Goal: Task Accomplishment & Management: Complete application form

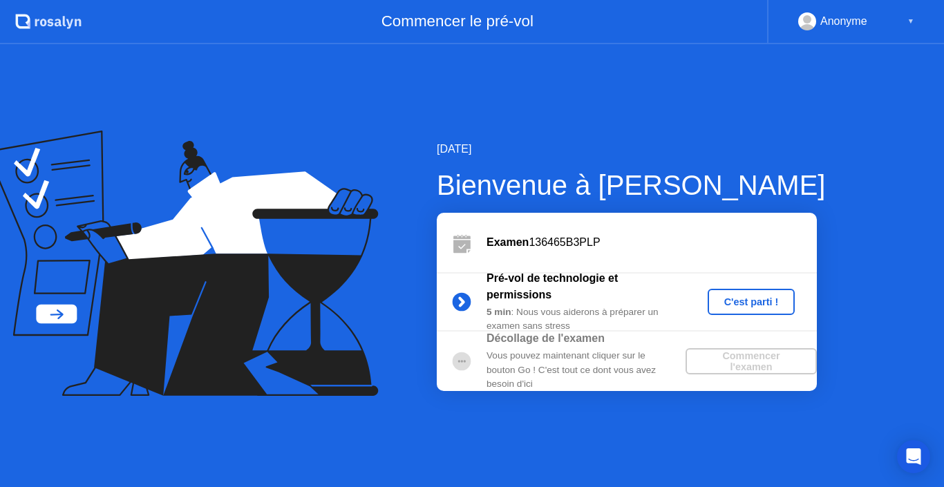
click at [750, 298] on div "C'est parti !" at bounding box center [751, 301] width 77 height 11
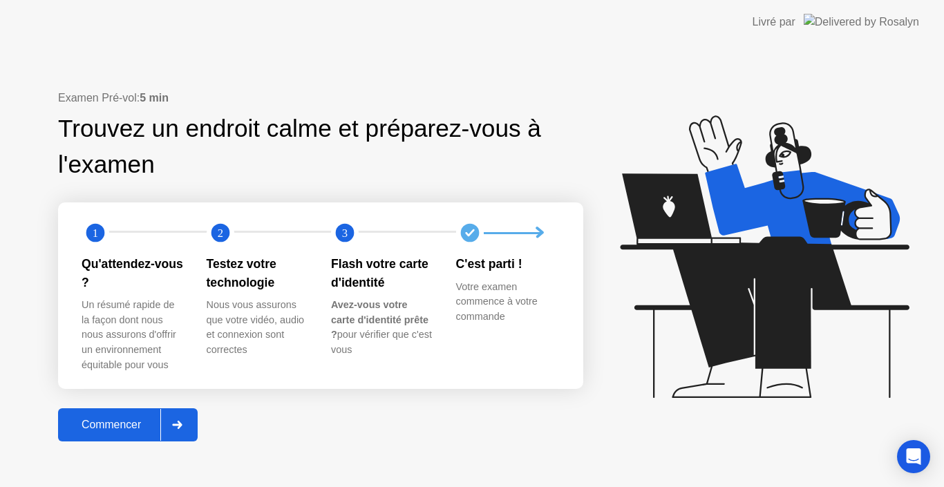
click at [182, 421] on icon at bounding box center [177, 425] width 10 height 8
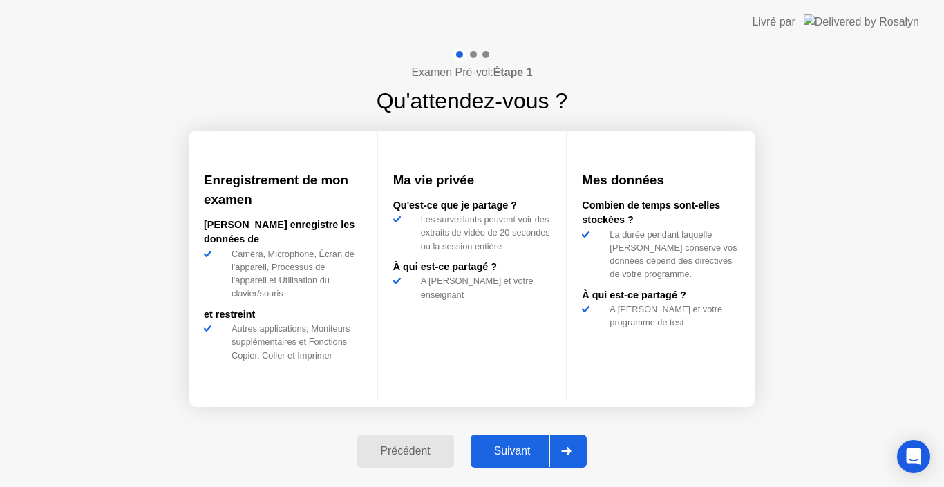
click at [568, 448] on icon at bounding box center [566, 451] width 10 height 8
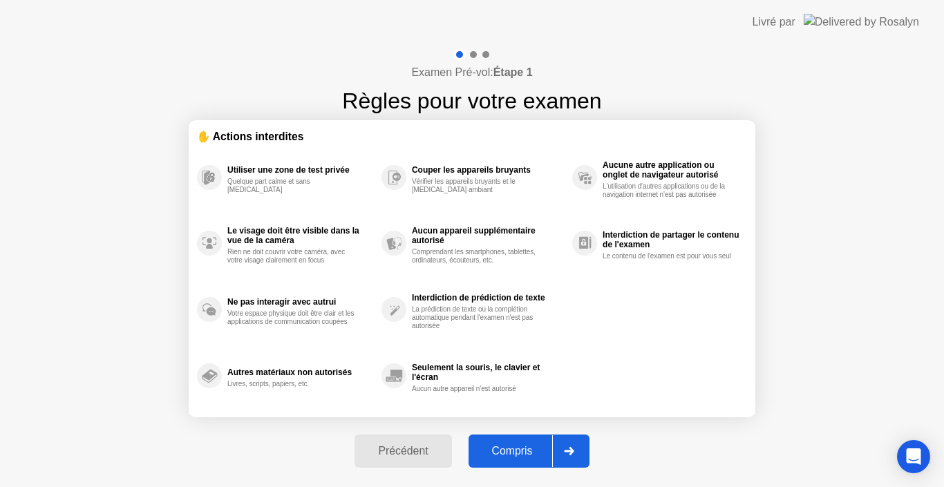
click at [572, 448] on icon at bounding box center [569, 451] width 10 height 8
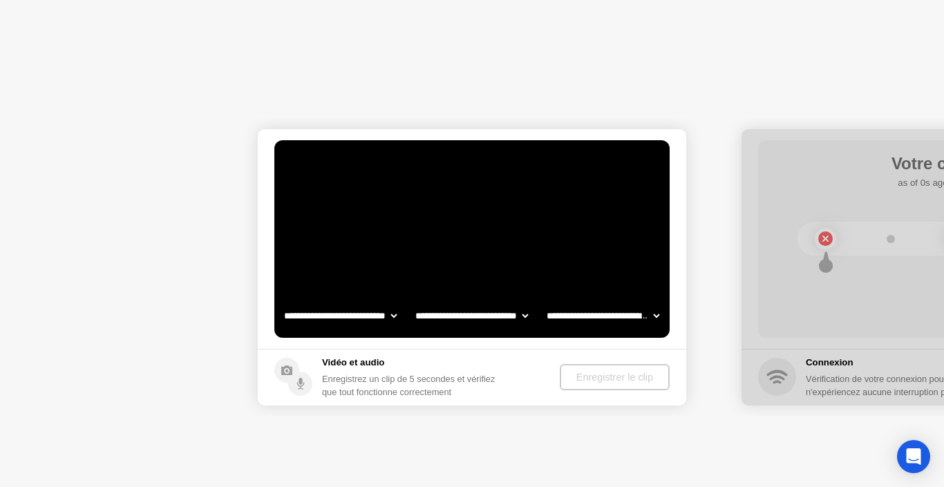
select select "**********"
select select "*******"
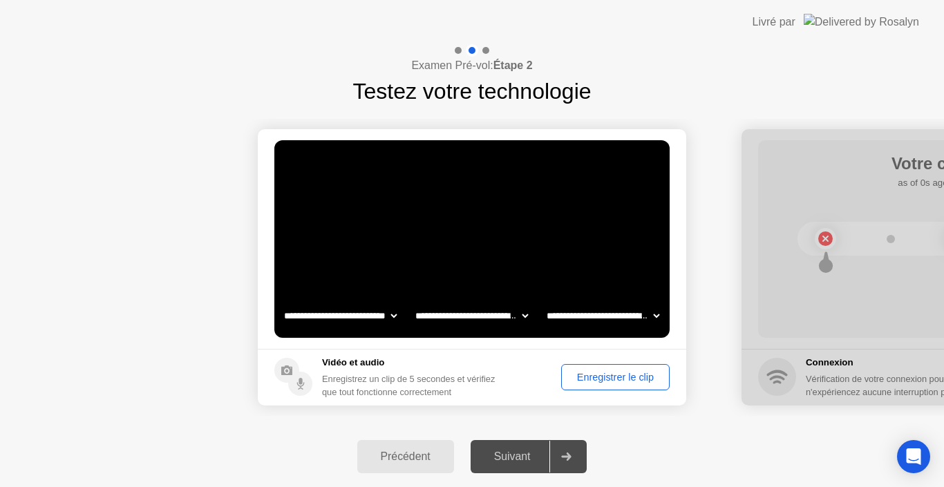
click at [568, 461] on div at bounding box center [565, 457] width 33 height 32
click at [567, 456] on icon at bounding box center [567, 456] width 10 height 8
click at [566, 454] on icon at bounding box center [566, 456] width 10 height 8
click at [615, 377] on div "Enregistrer le clip" at bounding box center [615, 377] width 99 height 11
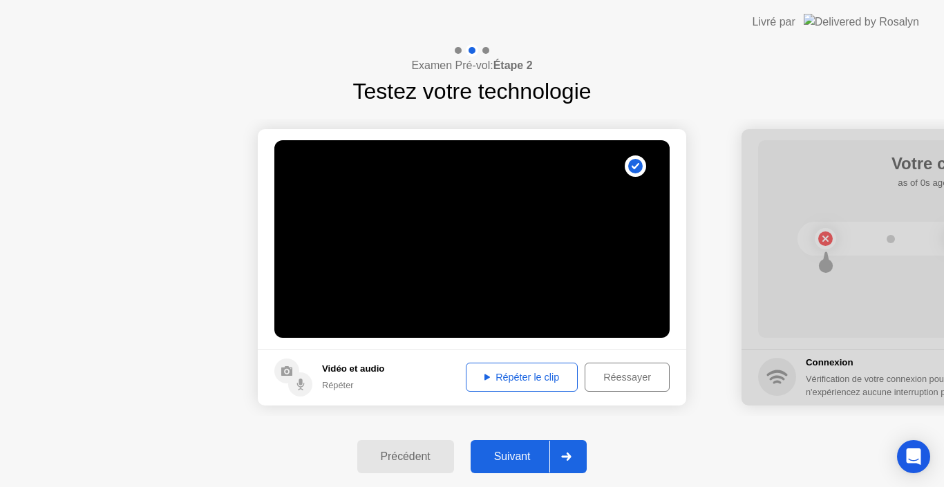
click at [544, 378] on div "Répéter le clip" at bounding box center [521, 377] width 102 height 11
click at [528, 372] on div "Répéter le clip" at bounding box center [521, 377] width 102 height 11
click at [566, 454] on icon at bounding box center [566, 456] width 10 height 8
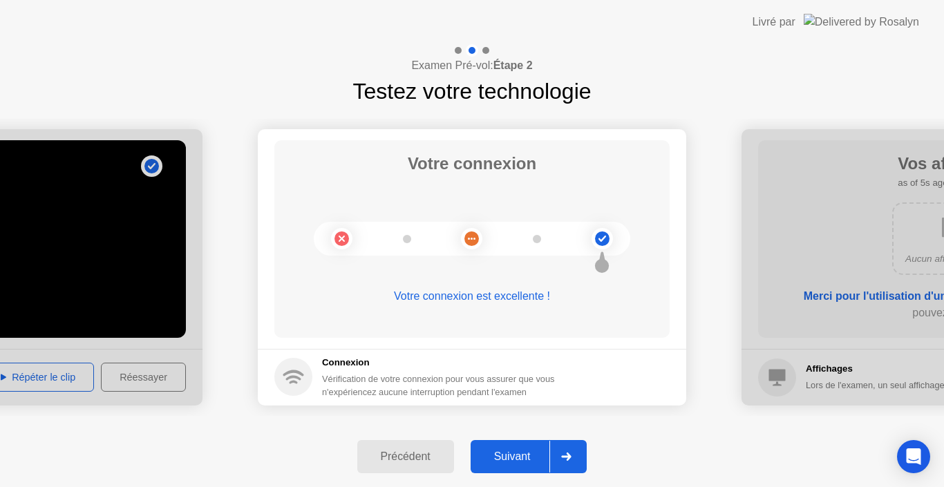
click at [566, 454] on icon at bounding box center [566, 456] width 10 height 8
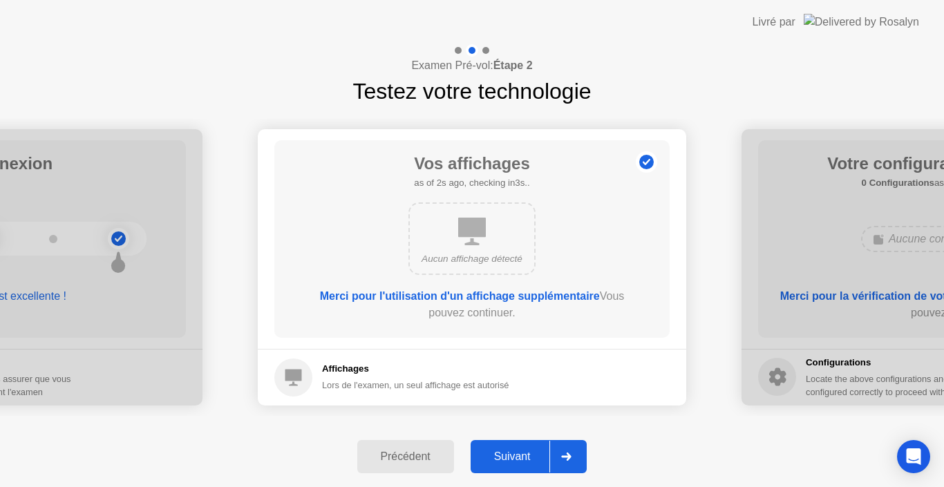
click at [566, 454] on icon at bounding box center [566, 456] width 10 height 8
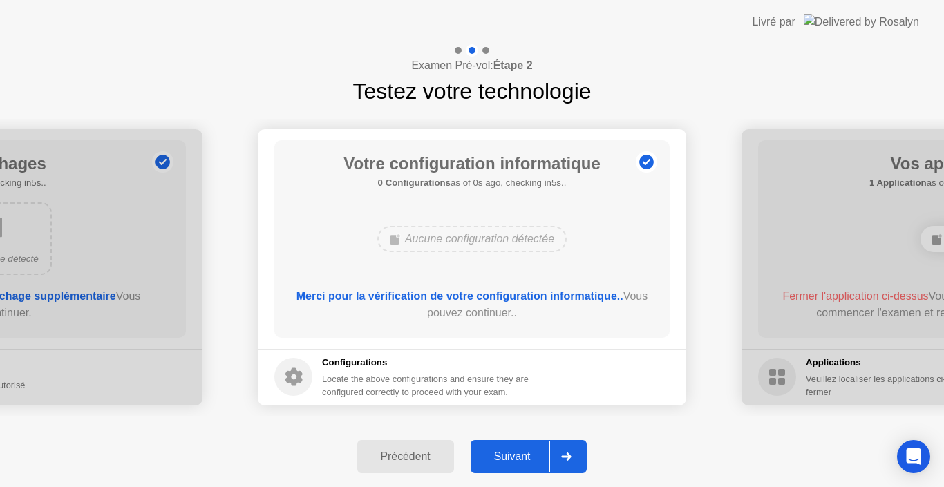
click at [566, 454] on icon at bounding box center [566, 456] width 10 height 8
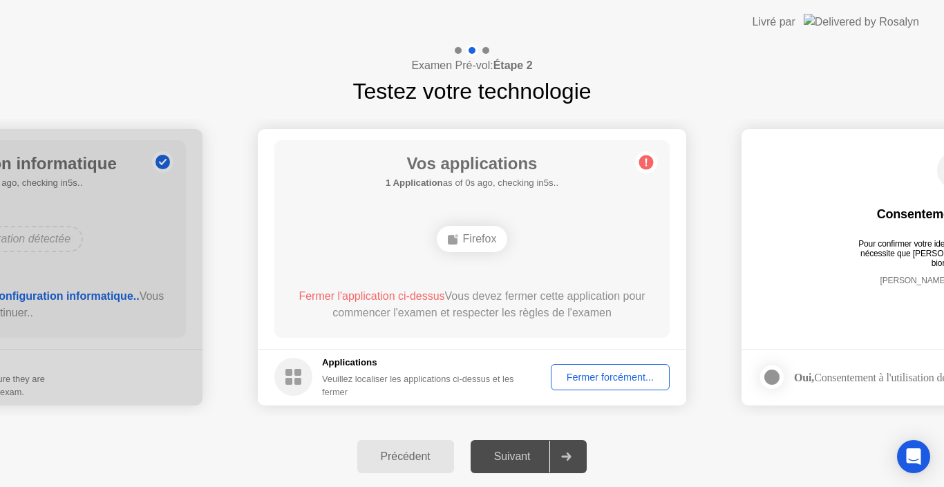
click at [566, 454] on icon at bounding box center [566, 456] width 10 height 8
click at [611, 373] on div "Fermer forcément..." at bounding box center [609, 377] width 109 height 11
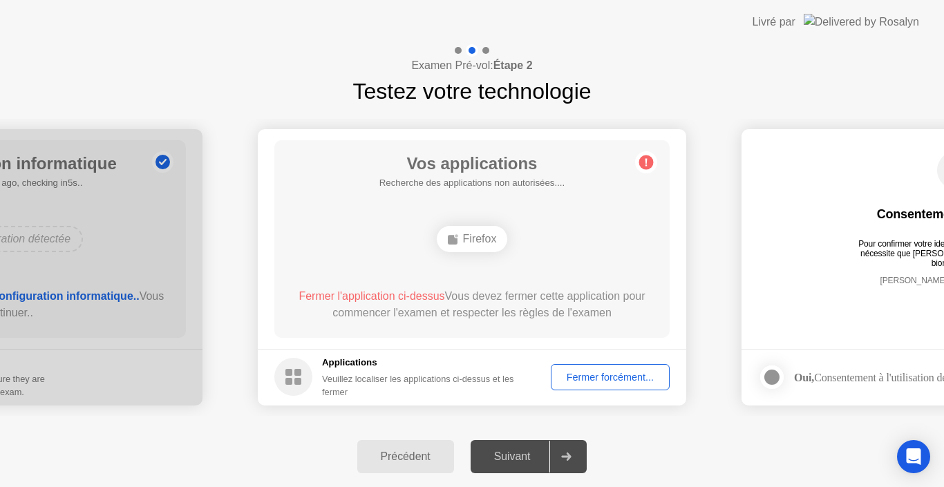
click at [571, 453] on icon at bounding box center [566, 456] width 10 height 8
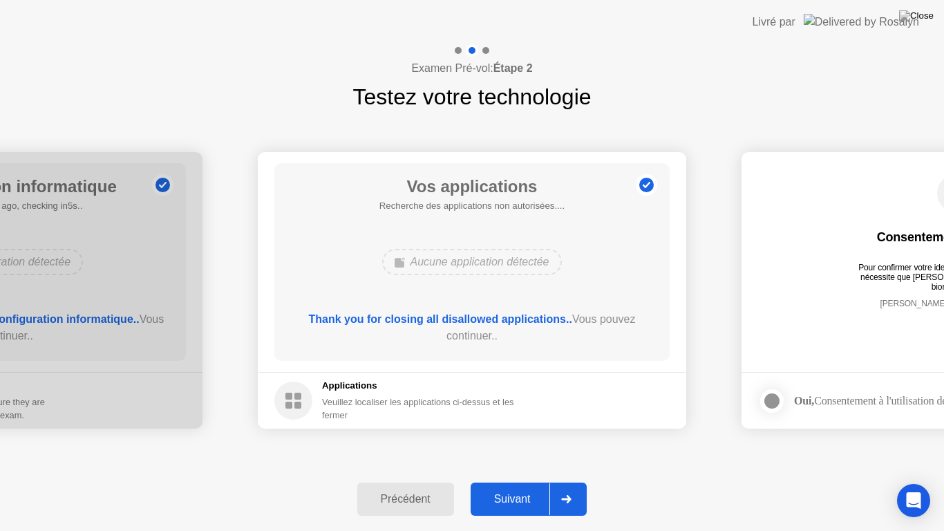
click at [568, 486] on icon at bounding box center [566, 499] width 10 height 8
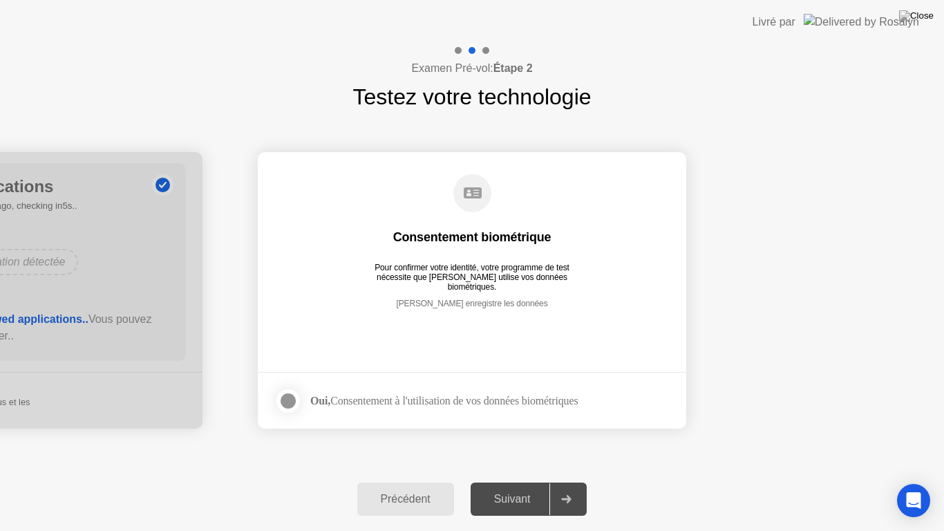
click at [568, 486] on icon at bounding box center [566, 499] width 10 height 8
click at [321, 394] on strong "Oui," at bounding box center [320, 400] width 20 height 12
click at [289, 396] on div at bounding box center [288, 400] width 17 height 17
click at [569, 486] on icon at bounding box center [566, 499] width 10 height 8
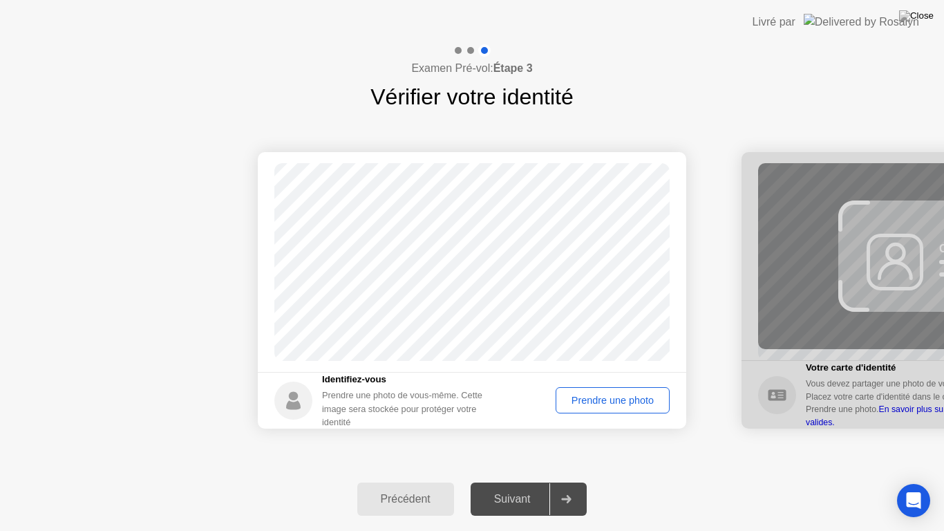
click at [600, 427] on footer "Identifiez-vous Prendre une photo de vous-même. Cette image sera stockée pour p…" at bounding box center [472, 400] width 428 height 57
click at [602, 400] on div "Prendre une photo" at bounding box center [612, 399] width 104 height 11
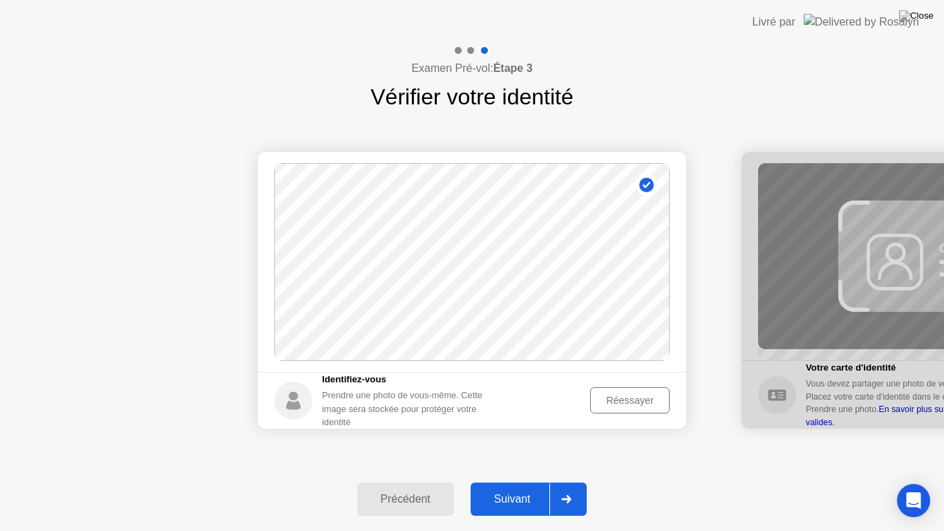
click at [564, 486] on icon at bounding box center [566, 499] width 10 height 8
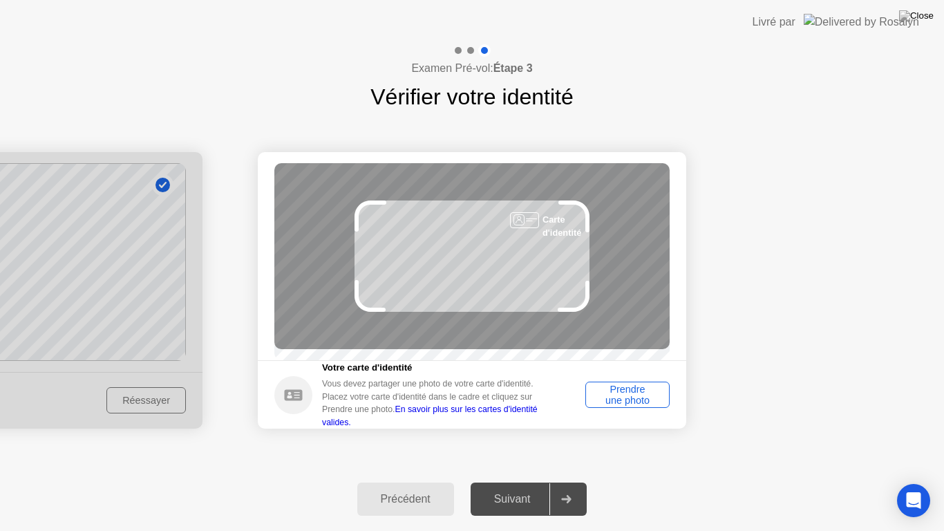
click at [627, 396] on div "Prendre une photo" at bounding box center [627, 394] width 75 height 22
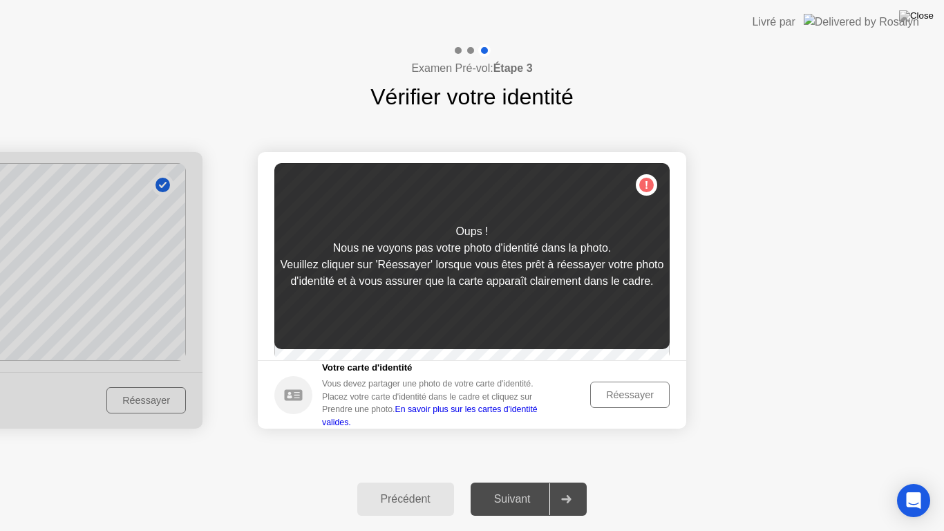
click at [627, 396] on div "Réessayer" at bounding box center [630, 394] width 70 height 11
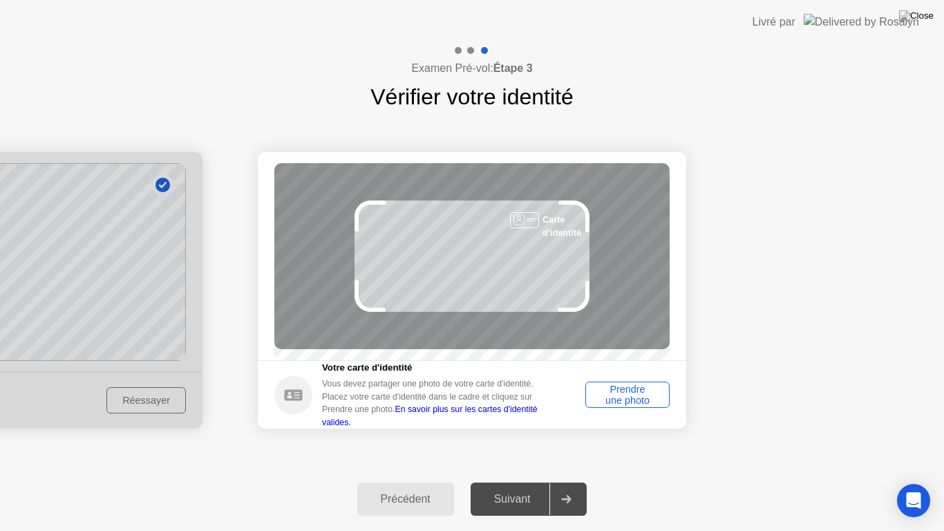
click at [627, 396] on div "Prendre une photo" at bounding box center [627, 394] width 75 height 22
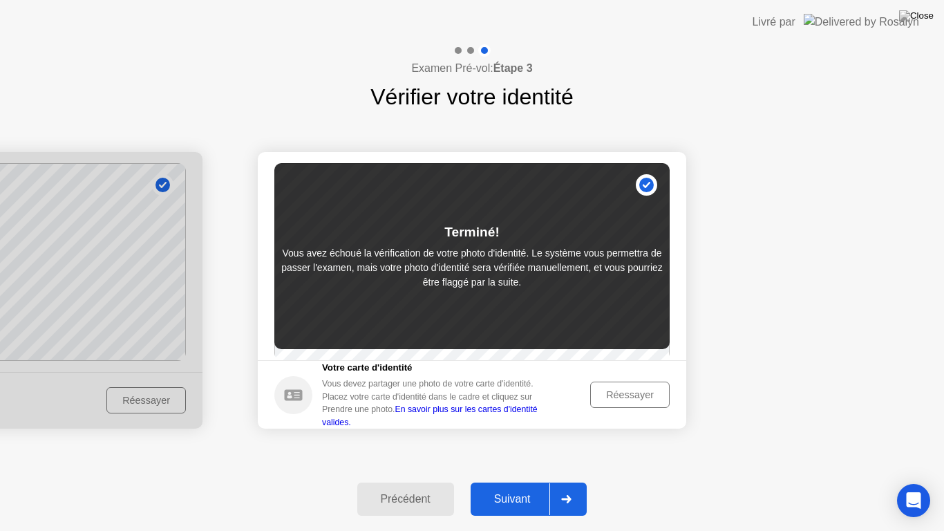
click at [571, 486] on icon at bounding box center [566, 499] width 10 height 8
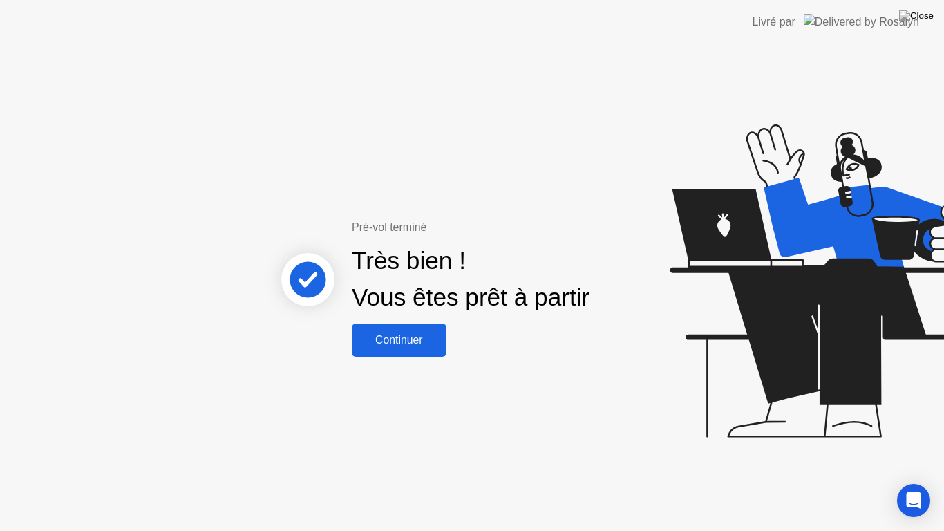
click at [400, 338] on div "Continuer" at bounding box center [399, 340] width 86 height 12
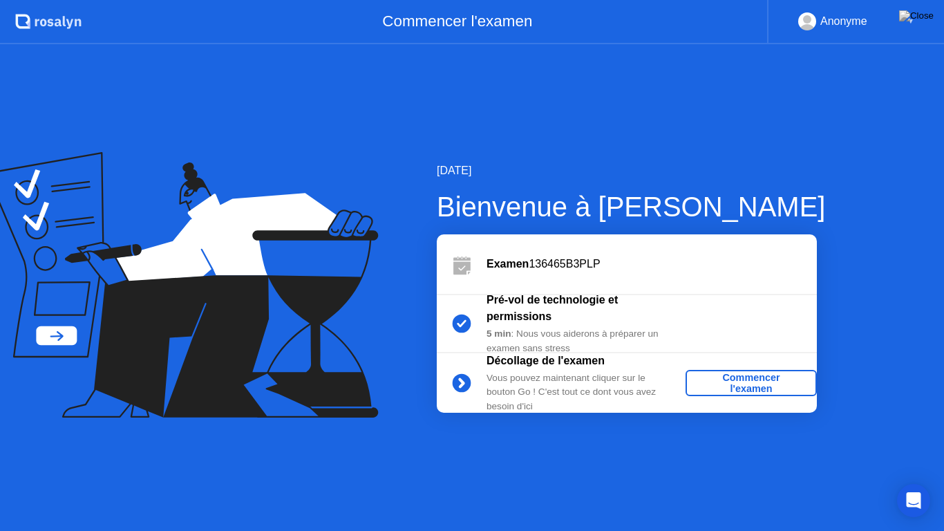
click at [723, 376] on div "Commencer l'examen" at bounding box center [751, 383] width 120 height 22
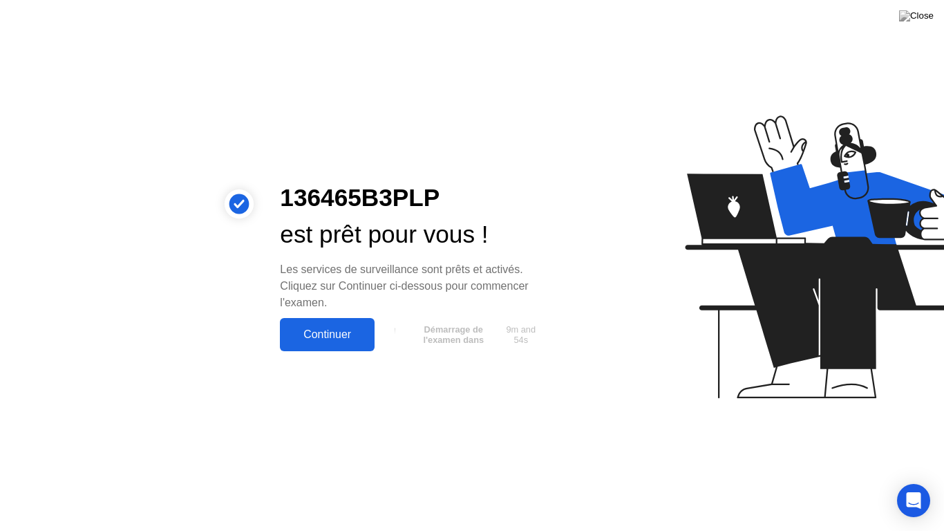
click at [327, 334] on div "Continuer" at bounding box center [327, 334] width 86 height 12
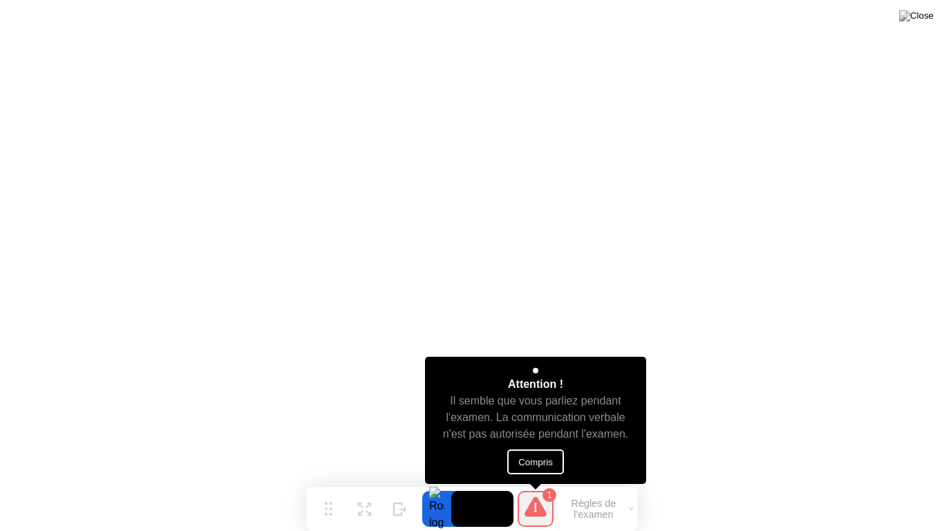
click at [531, 455] on button "Compris" at bounding box center [535, 461] width 57 height 25
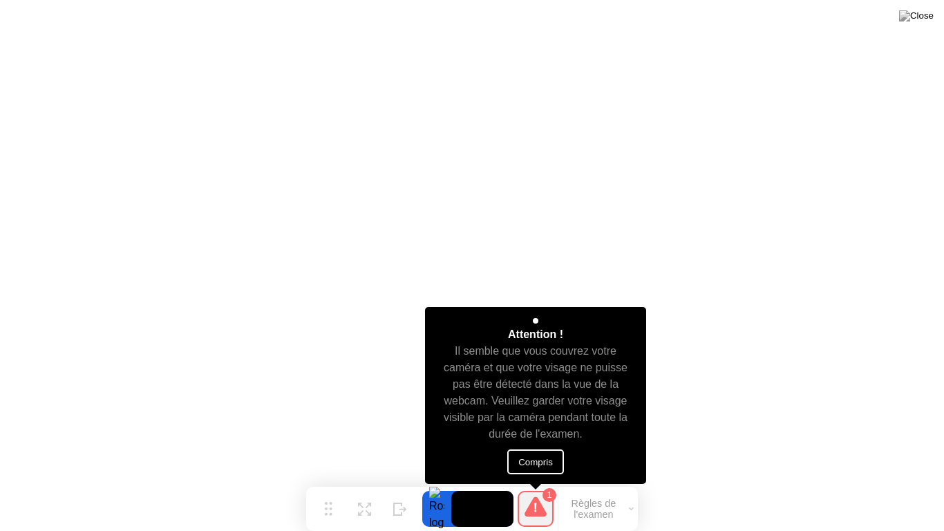
click at [551, 460] on button "Compris" at bounding box center [535, 461] width 57 height 25
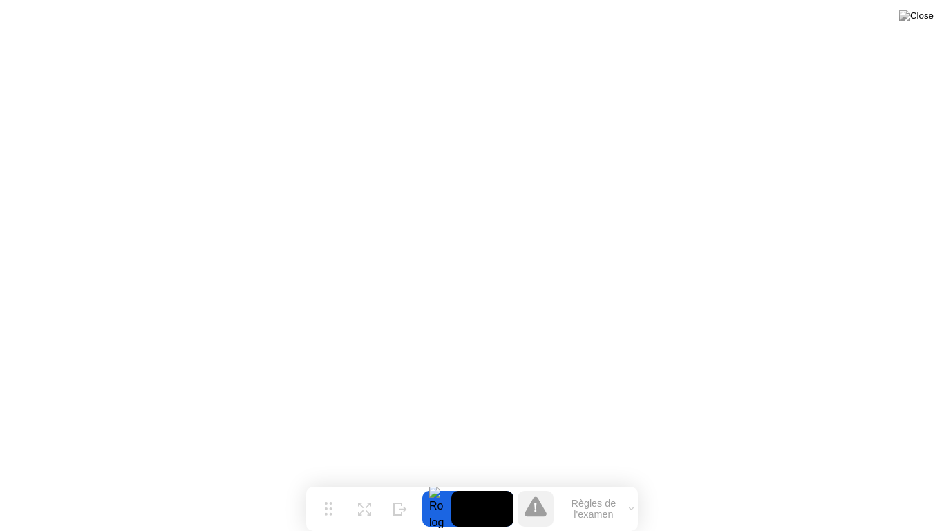
click at [538, 486] on icon at bounding box center [535, 506] width 22 height 20
click at [467, 486] on video at bounding box center [482, 508] width 62 height 36
